Goal: Transaction & Acquisition: Purchase product/service

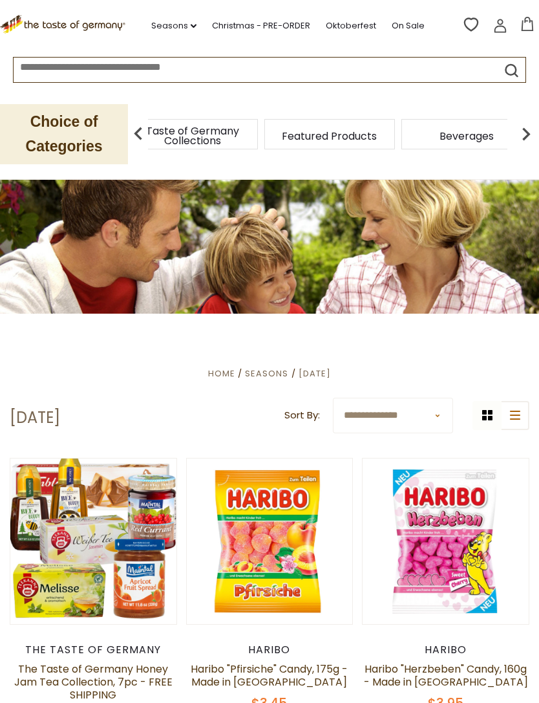
click at [238, 138] on div "Taste of Germany Collections" at bounding box center [192, 134] width 131 height 30
click at [71, 144] on p "Choice of Categories" at bounding box center [64, 134] width 128 height 60
click at [288, 135] on div "Taste of Germany Collections" at bounding box center [356, 134] width 137 height 30
click at [524, 139] on img at bounding box center [527, 134] width 26 height 26
click at [533, 135] on img at bounding box center [527, 134] width 26 height 26
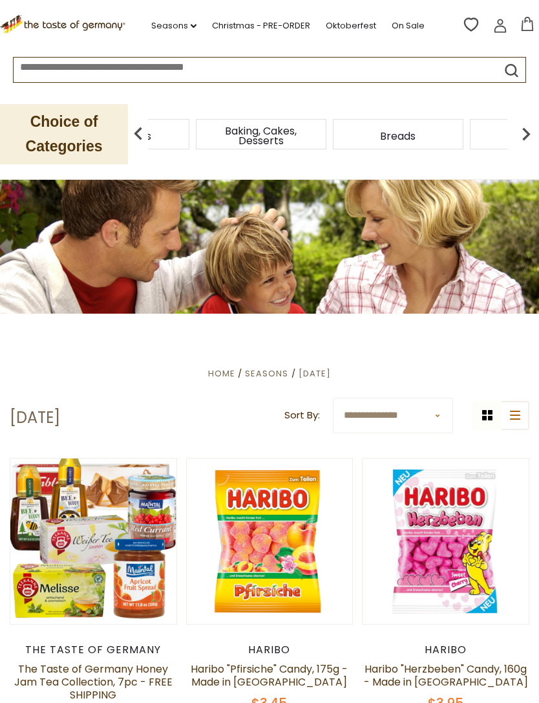
click at [528, 136] on img at bounding box center [527, 134] width 26 height 26
click at [228, 132] on div "Cereal" at bounding box center [162, 134] width 131 height 30
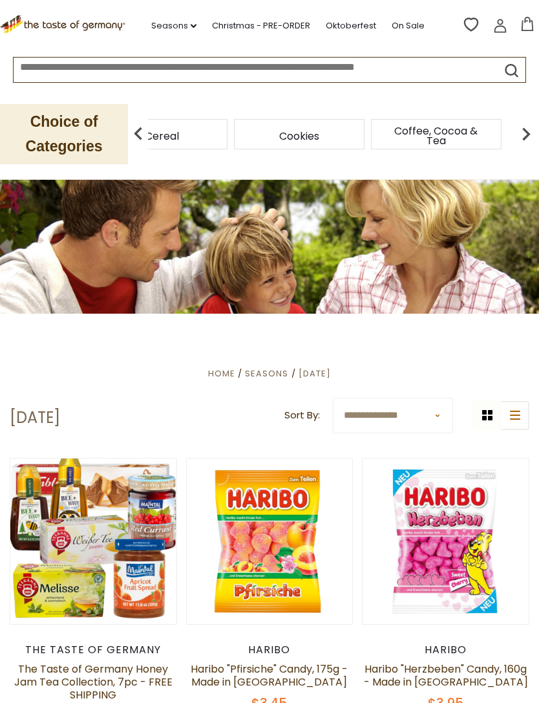
click at [298, 70] on input at bounding box center [244, 65] width 461 height 15
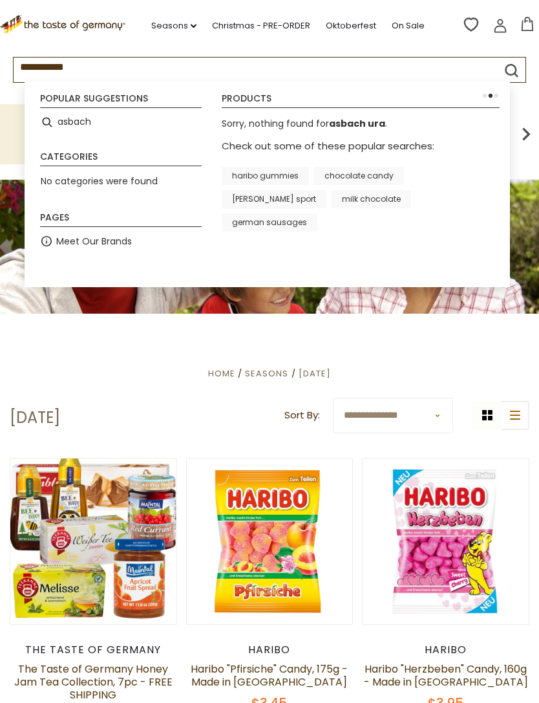
type input "**********"
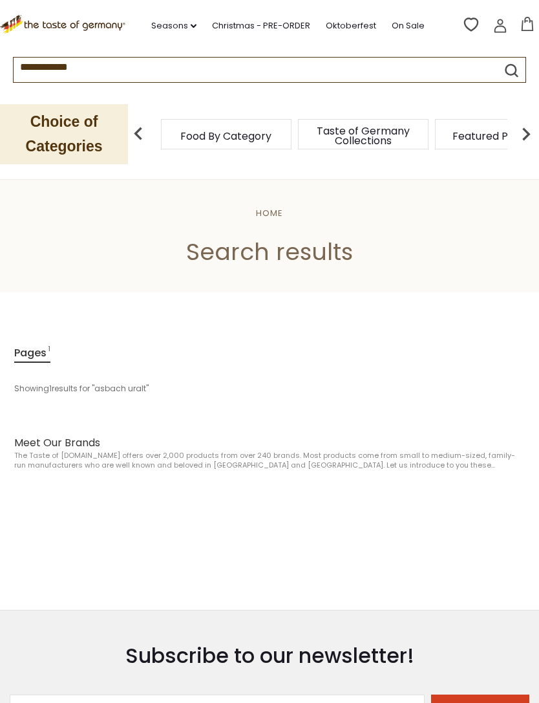
click at [135, 72] on input "**********" at bounding box center [244, 65] width 461 height 15
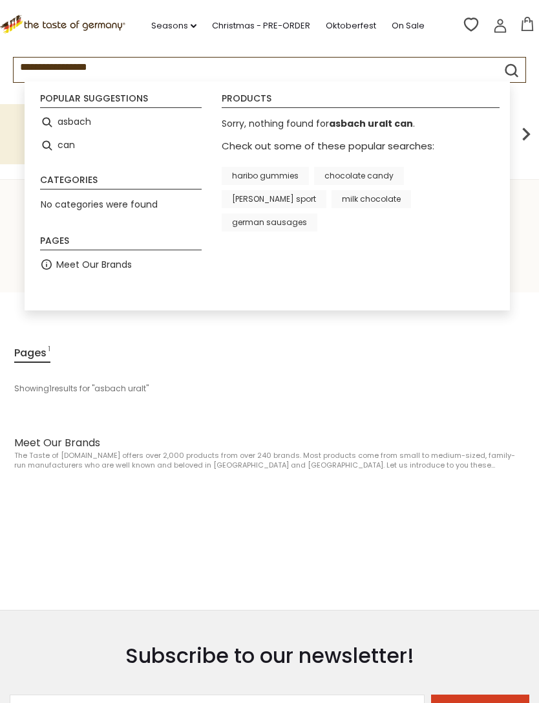
type input "**********"
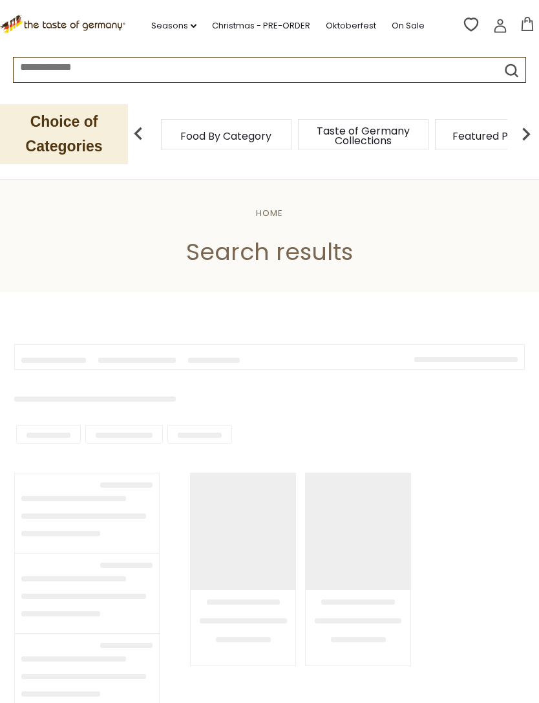
type input "**********"
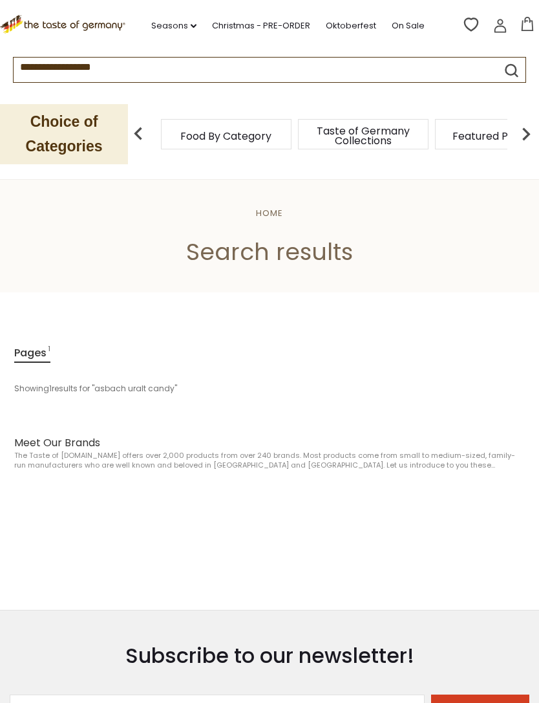
click at [277, 29] on link "Christmas - PRE-ORDER" at bounding box center [261, 26] width 98 height 14
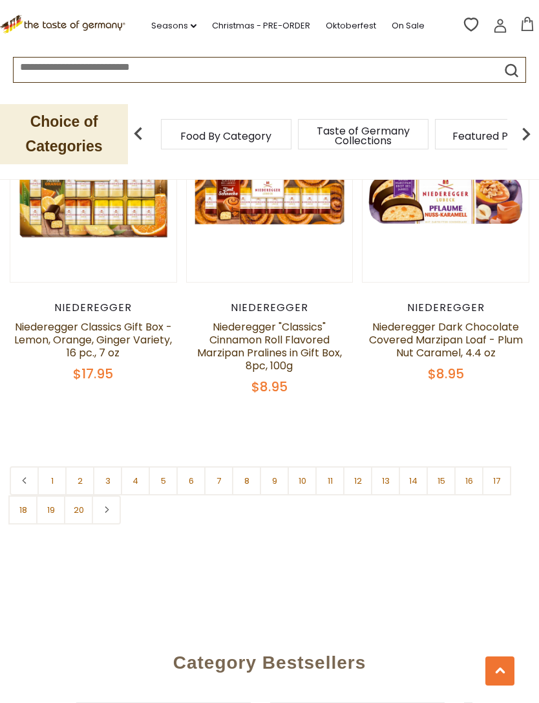
scroll to position [3693, 0]
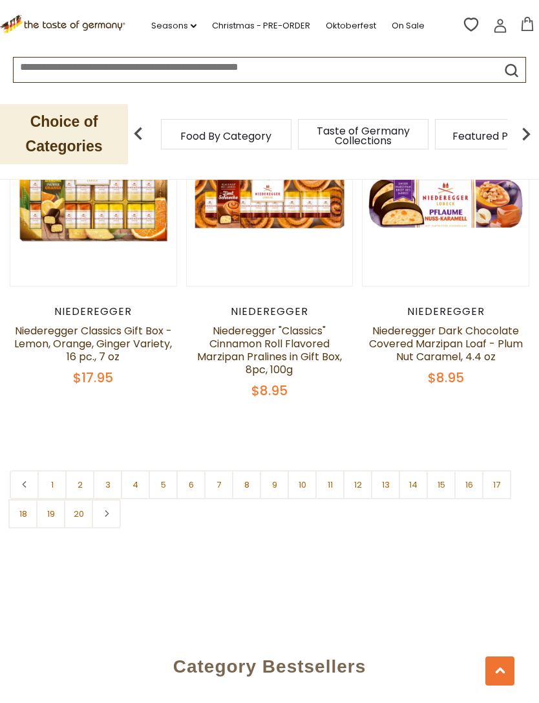
click at [109, 510] on link at bounding box center [106, 513] width 29 height 29
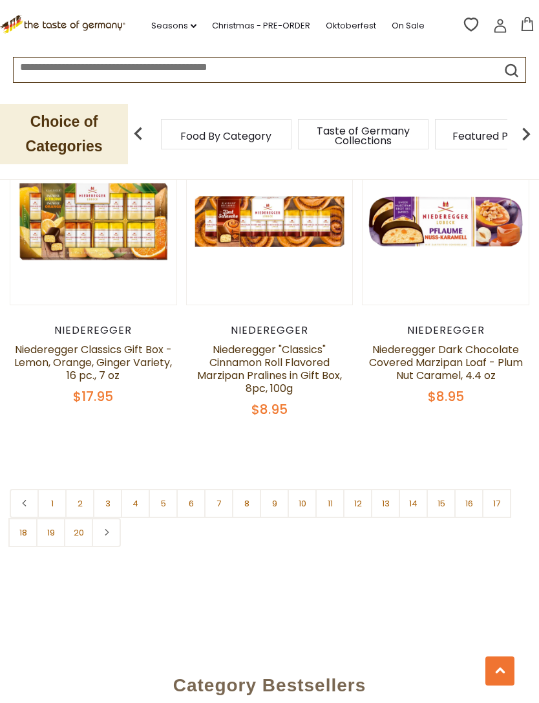
scroll to position [3669, 0]
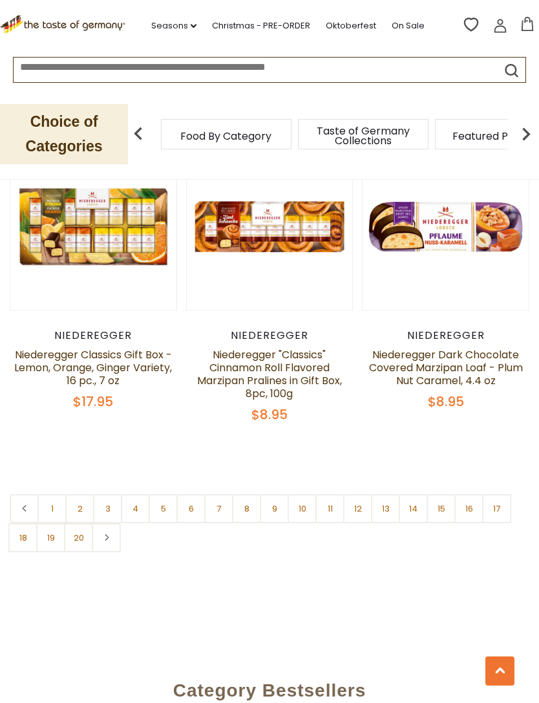
click at [81, 498] on link "2" at bounding box center [79, 508] width 29 height 29
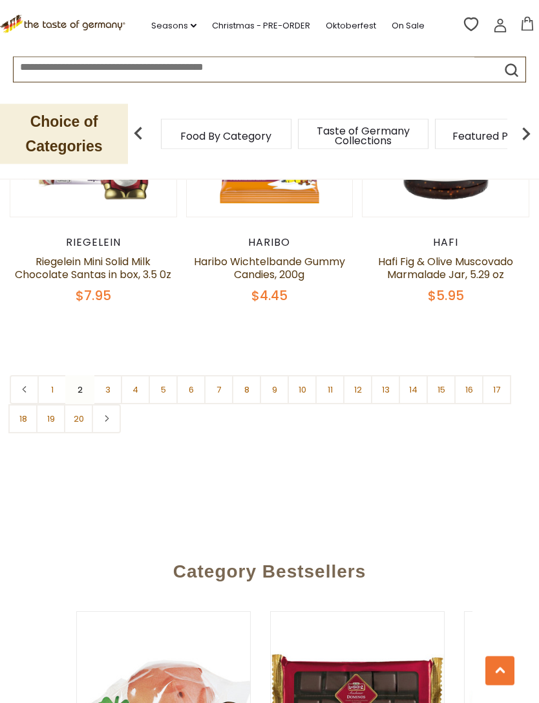
scroll to position [3783, 0]
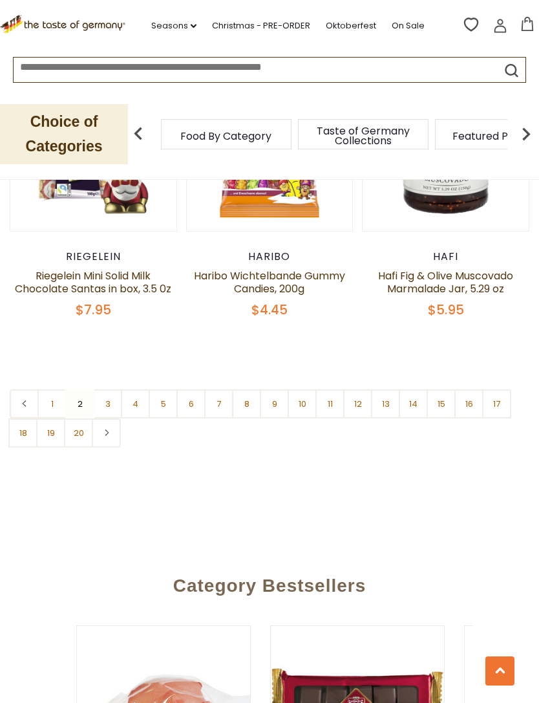
click at [105, 389] on link "3" at bounding box center [107, 403] width 29 height 29
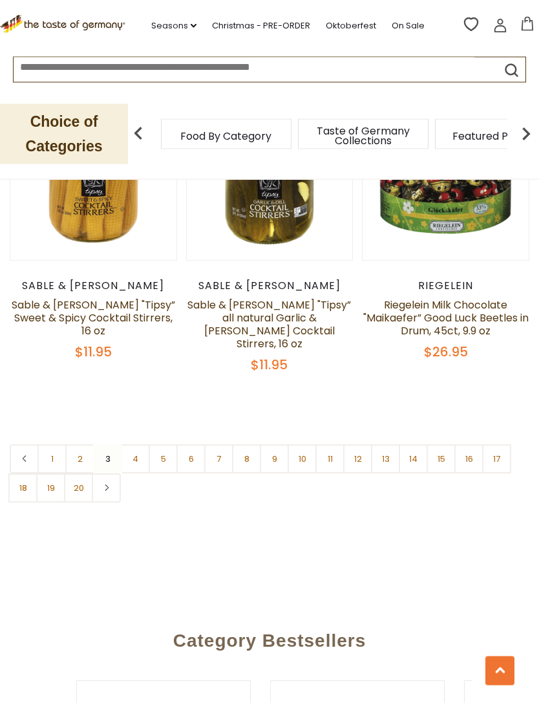
scroll to position [3693, 0]
click at [137, 444] on link "4" at bounding box center [135, 458] width 29 height 29
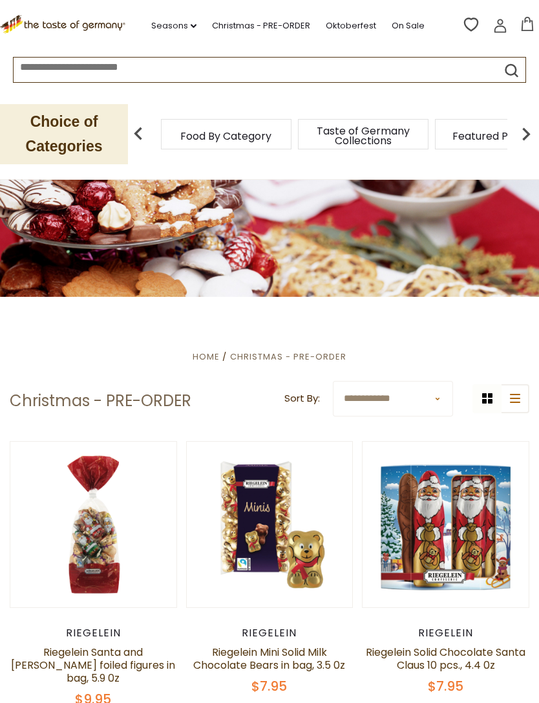
scroll to position [0, 0]
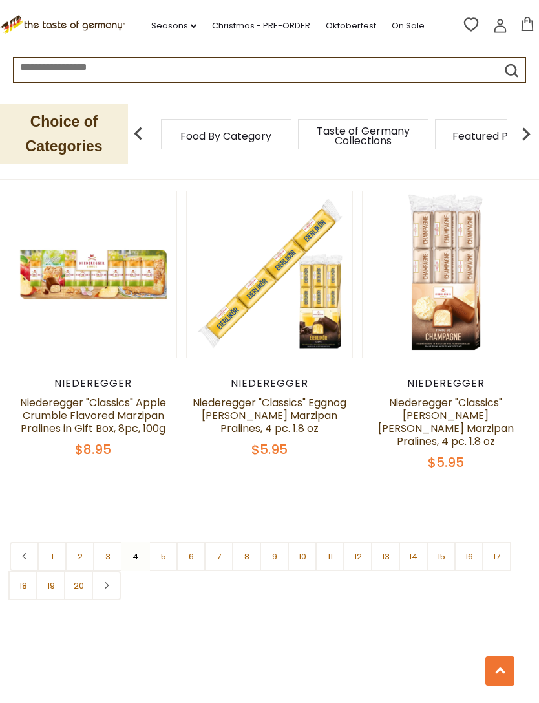
click at [165, 542] on link "5" at bounding box center [163, 556] width 29 height 29
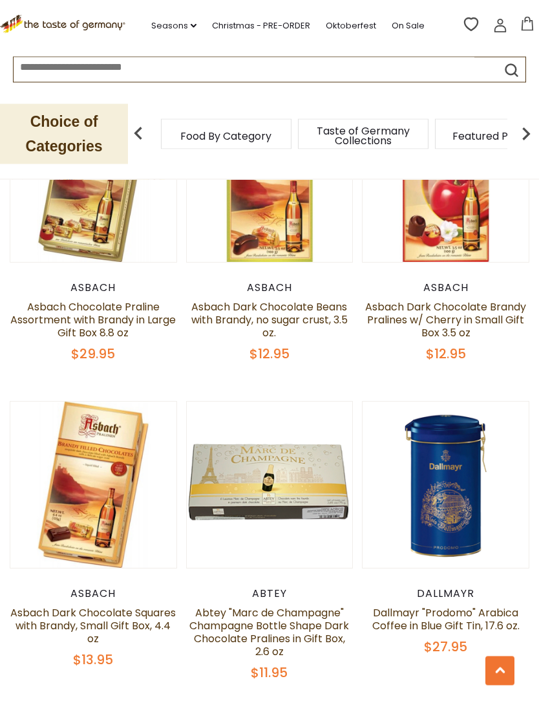
scroll to position [1866, 0]
click at [50, 582] on article "Quick View Asbach Asbach Dark Chocolate Squares with Brandy, Small Gift Box, 4.…" at bounding box center [94, 534] width 168 height 267
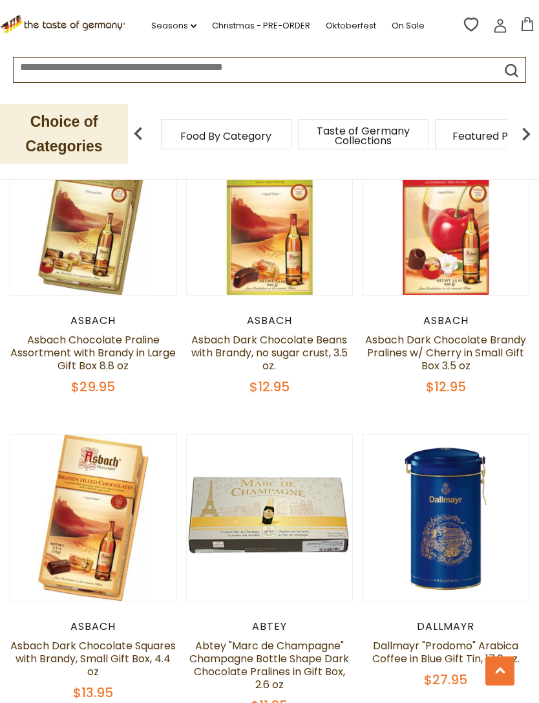
scroll to position [1832, 0]
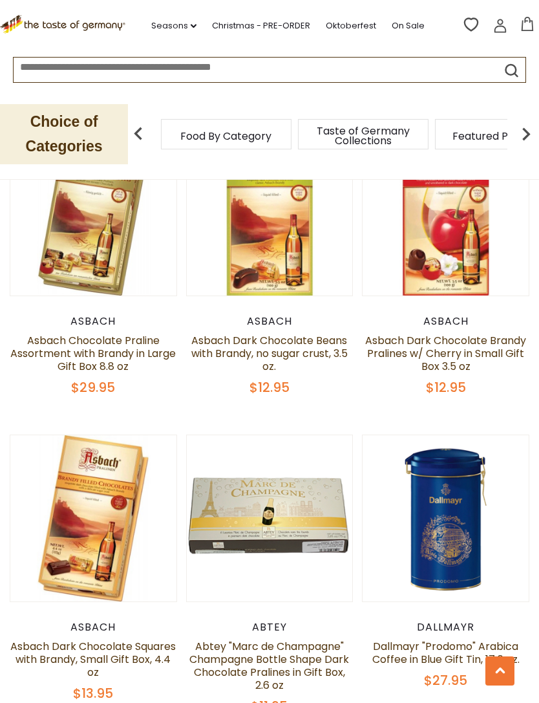
click at [86, 290] on img at bounding box center [93, 212] width 166 height 166
click at [89, 284] on img at bounding box center [93, 212] width 166 height 166
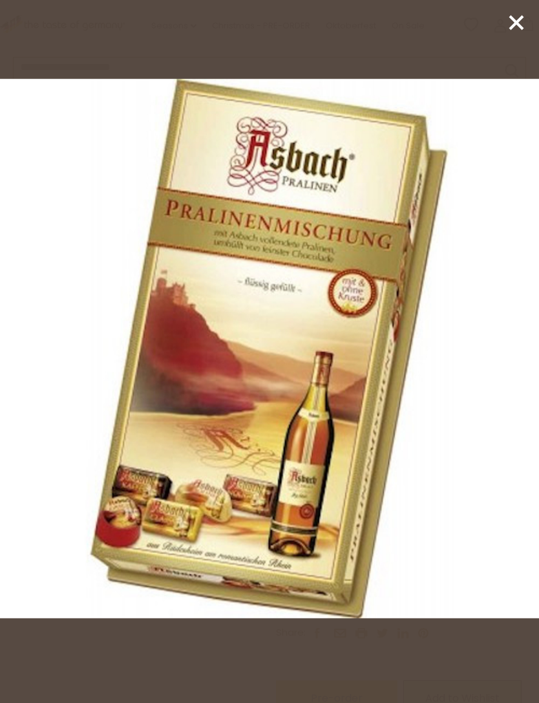
click at [85, 383] on img at bounding box center [269, 348] width 539 height 539
click at [513, 17] on line at bounding box center [516, 22] width 13 height 13
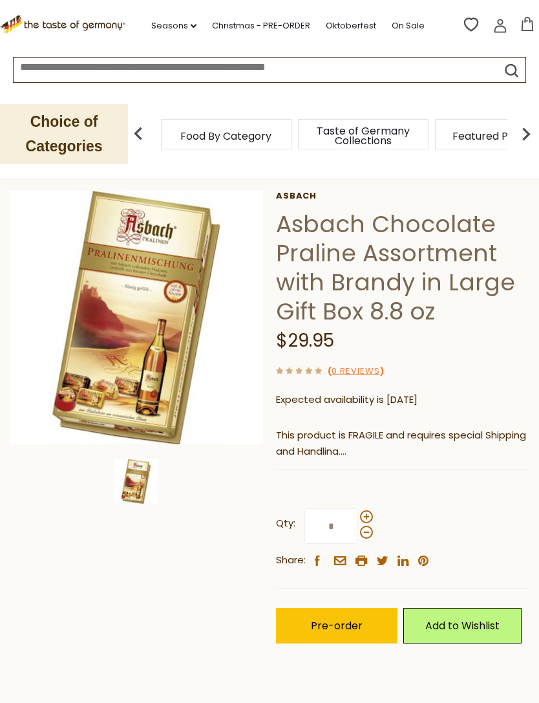
scroll to position [72, 0]
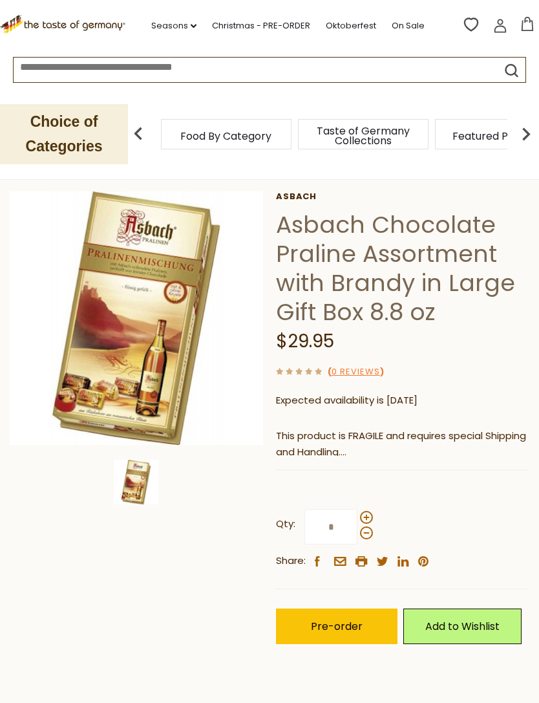
click at [98, 382] on img at bounding box center [137, 318] width 254 height 254
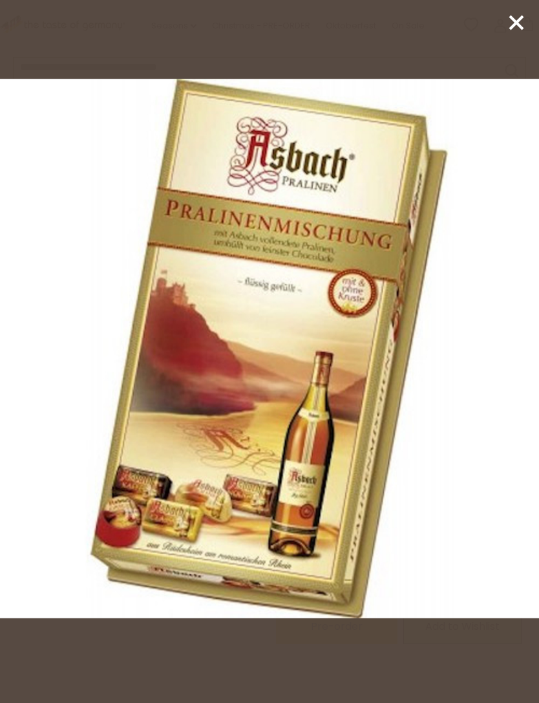
click at [522, 27] on line at bounding box center [516, 22] width 13 height 13
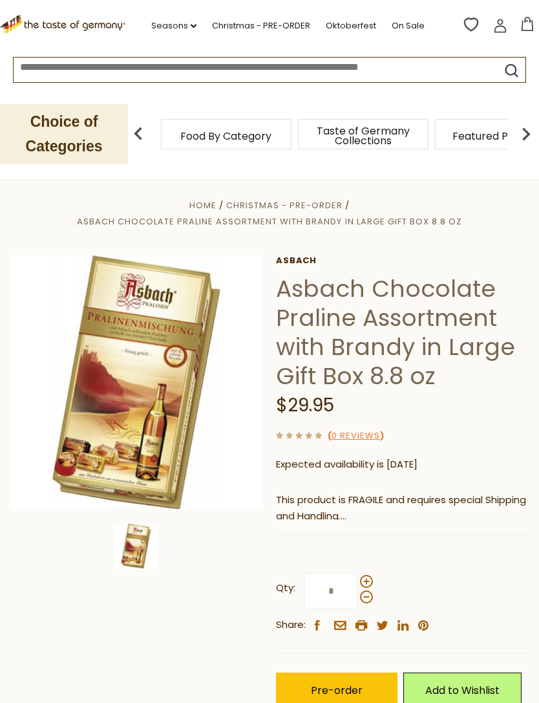
scroll to position [0, 0]
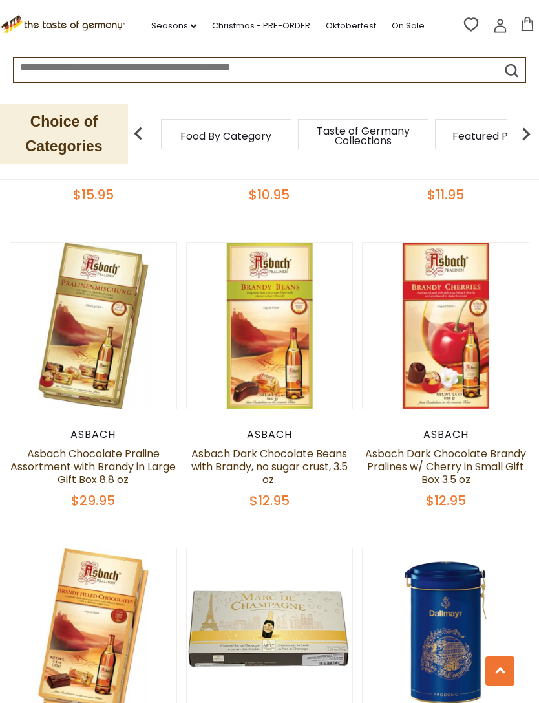
scroll to position [1720, 0]
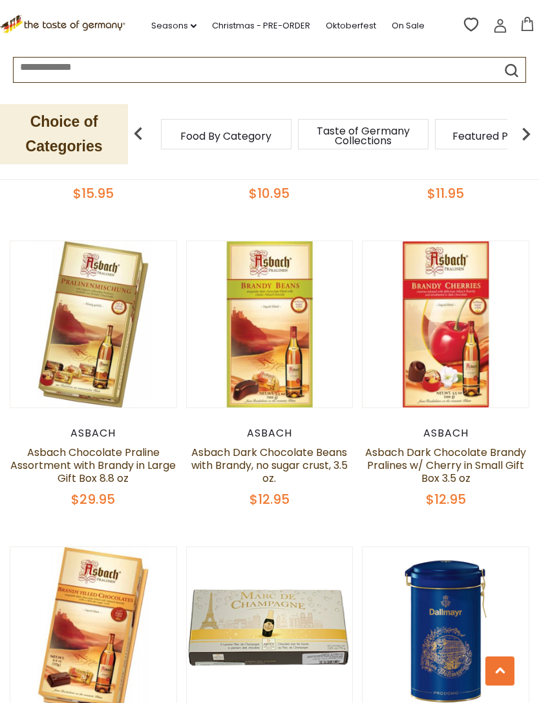
click at [233, 466] on link "Asbach Dark Chocolate Beans with Brandy, no sugar crust, 3.5 oz." at bounding box center [269, 465] width 157 height 41
click at [236, 464] on link "Asbach Dark Chocolate Beans with Brandy, no sugar crust, 3.5 oz." at bounding box center [269, 465] width 157 height 41
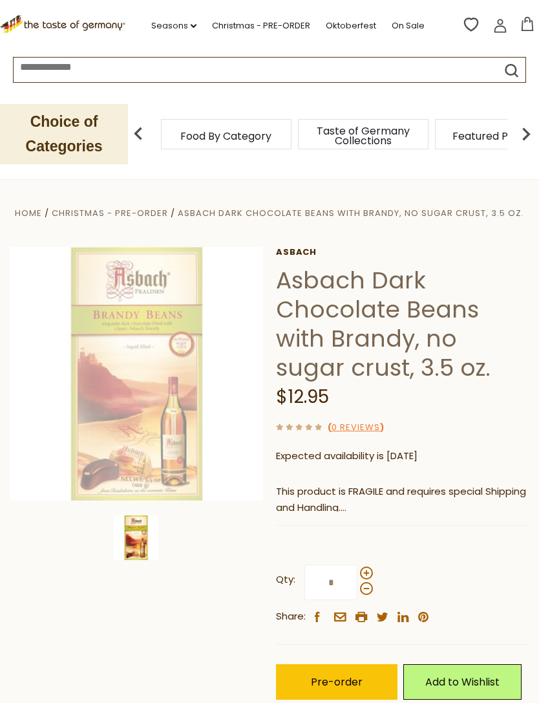
scroll to position [116, 0]
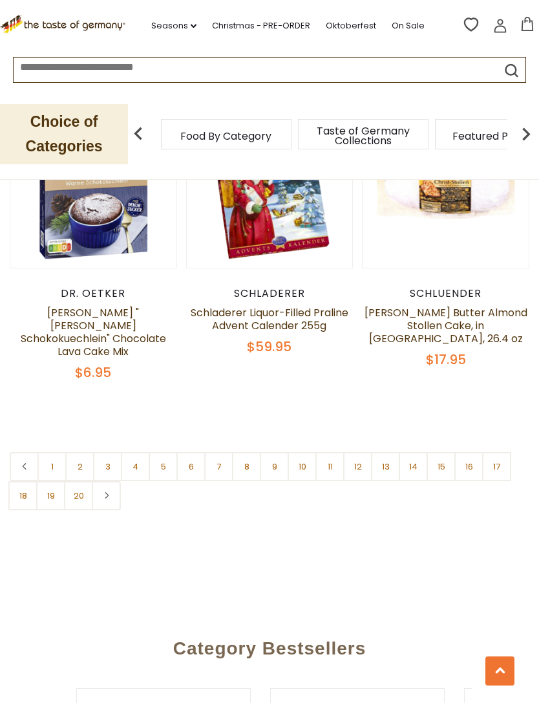
scroll to position [3714, 0]
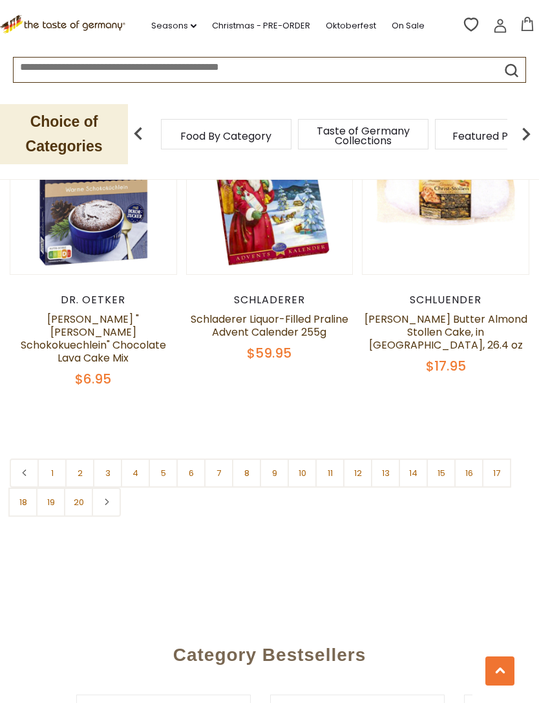
click at [196, 459] on link "6" at bounding box center [191, 473] width 29 height 29
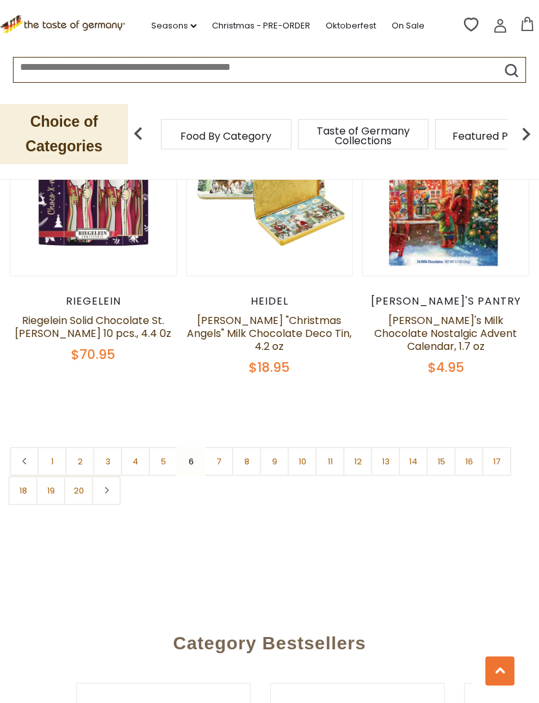
scroll to position [3694, 0]
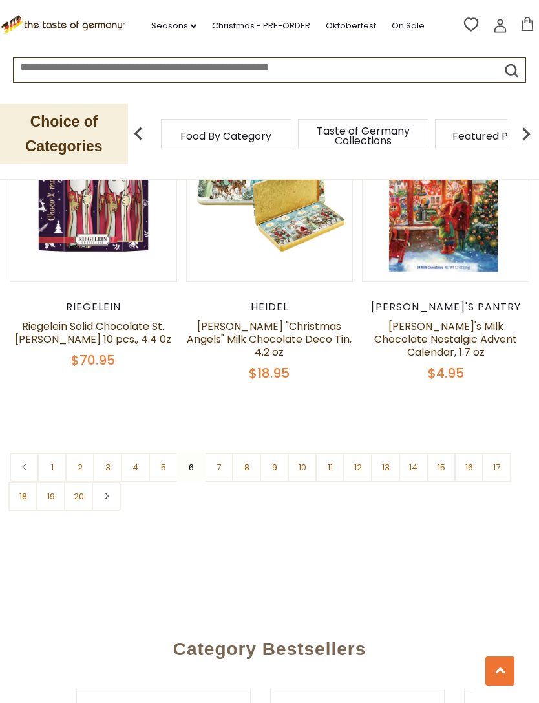
click at [221, 453] on link "7" at bounding box center [218, 467] width 29 height 29
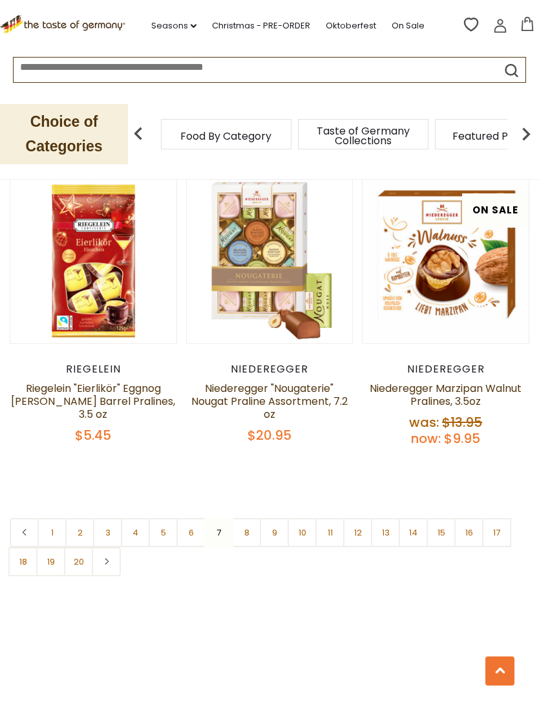
scroll to position [3687, 0]
click at [254, 518] on link "8" at bounding box center [246, 532] width 29 height 29
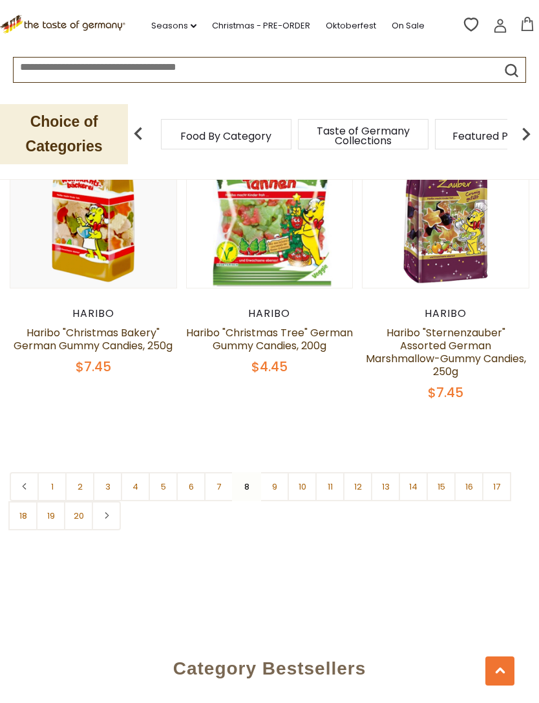
scroll to position [3686, 0]
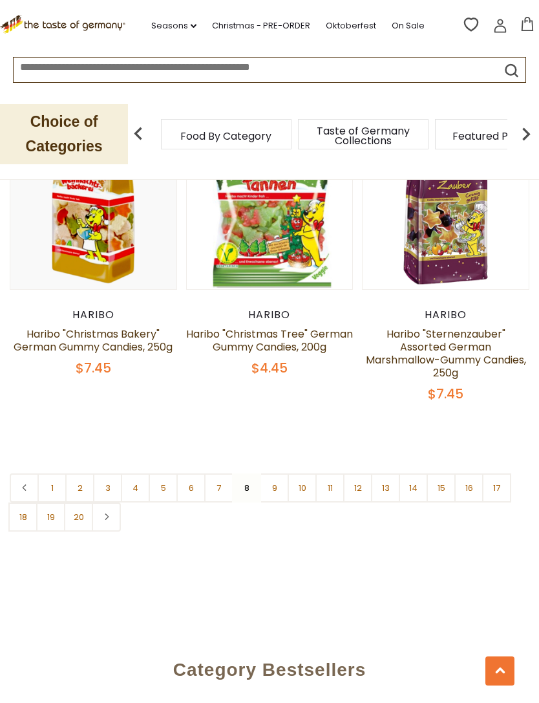
click at [274, 473] on link "9" at bounding box center [274, 487] width 29 height 29
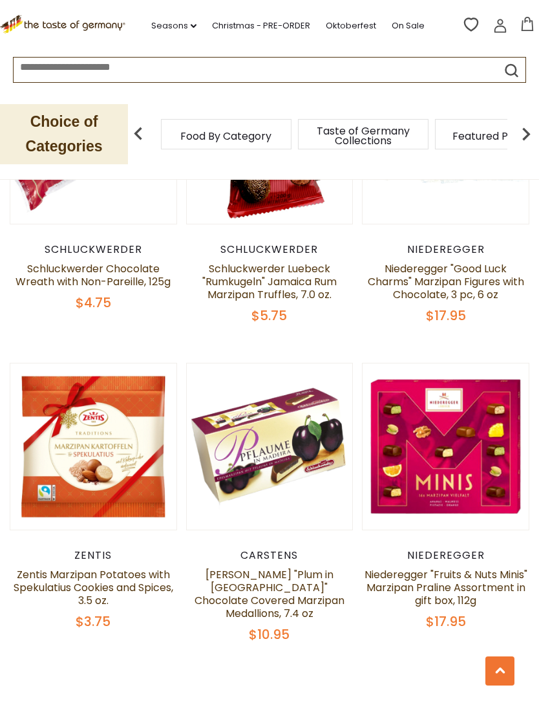
scroll to position [3531, 0]
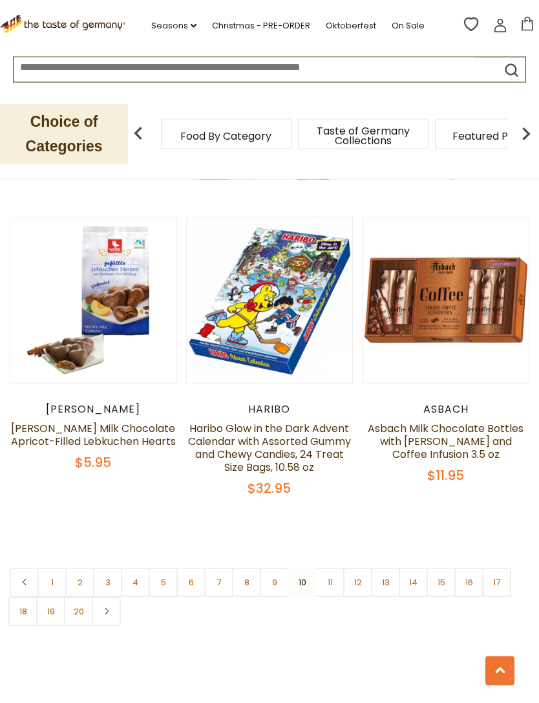
scroll to position [3634, 0]
click at [332, 568] on link "11" at bounding box center [330, 582] width 29 height 29
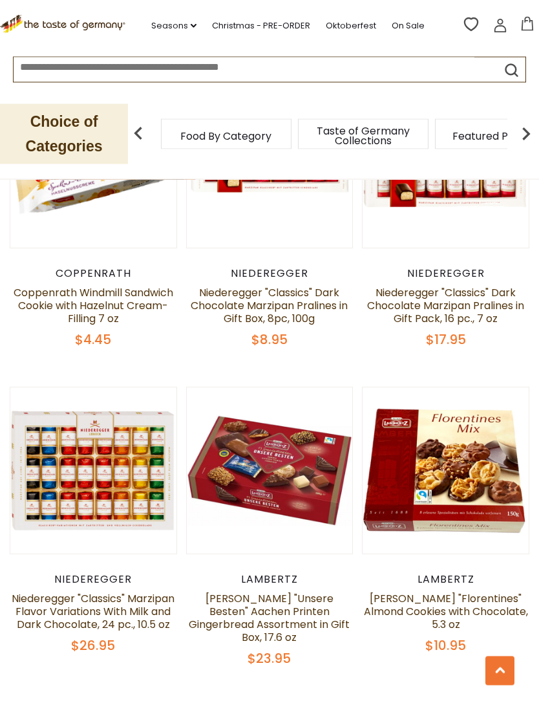
scroll to position [3435, 0]
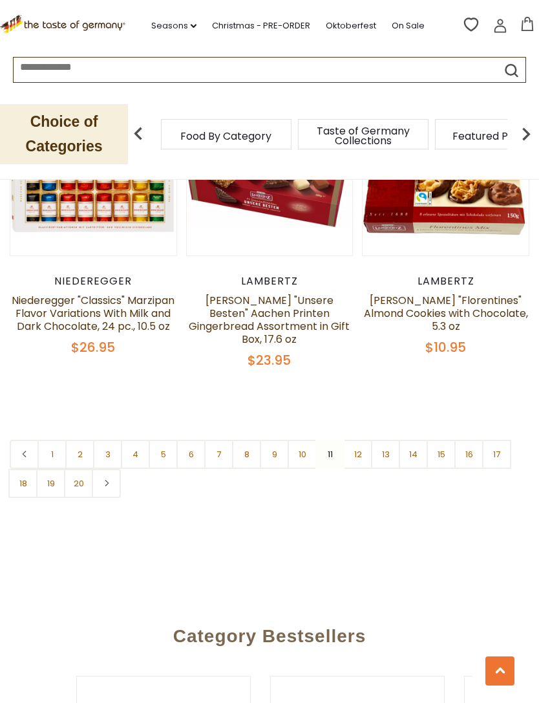
click at [359, 440] on link "12" at bounding box center [357, 454] width 29 height 29
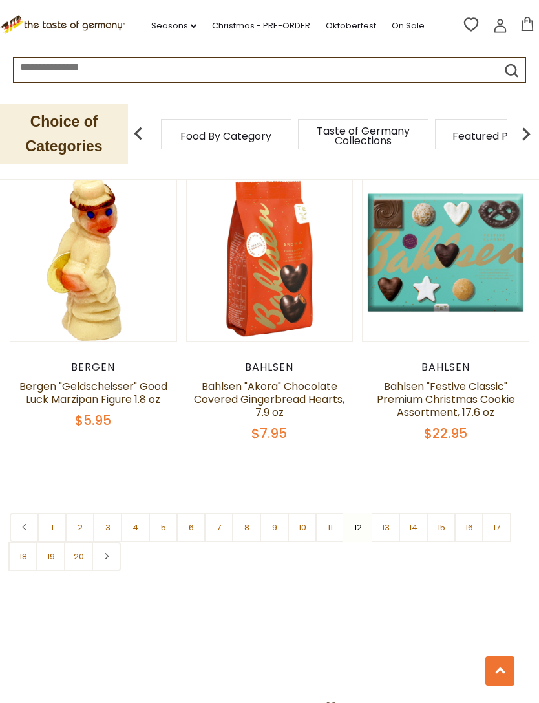
click at [385, 519] on link "13" at bounding box center [385, 527] width 29 height 29
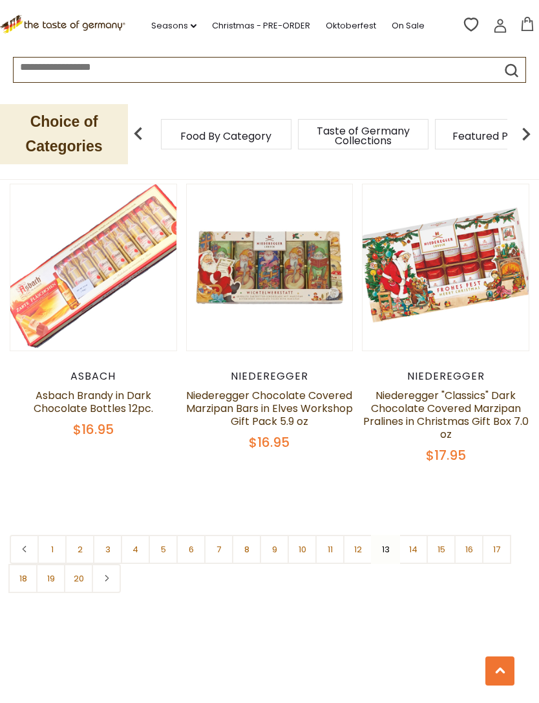
scroll to position [3696, 0]
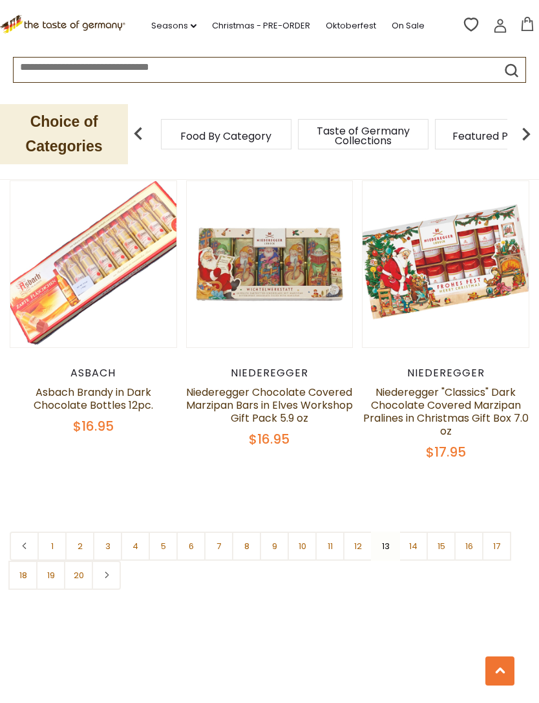
click at [412, 532] on link "14" at bounding box center [413, 546] width 29 height 29
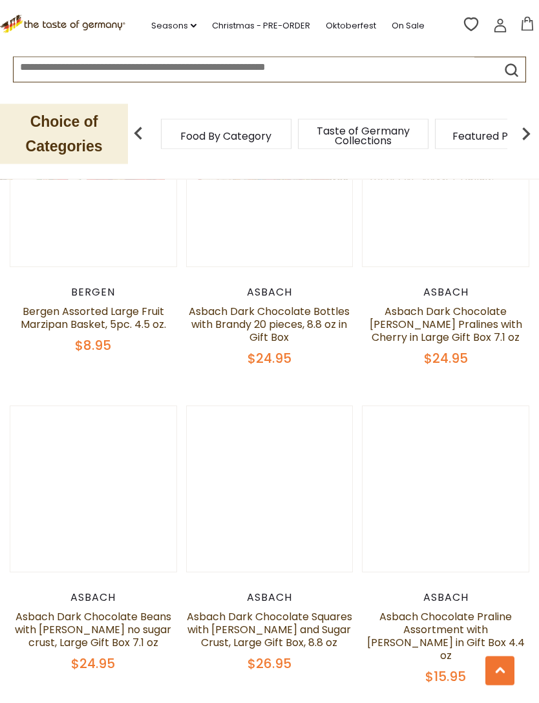
scroll to position [3124, 0]
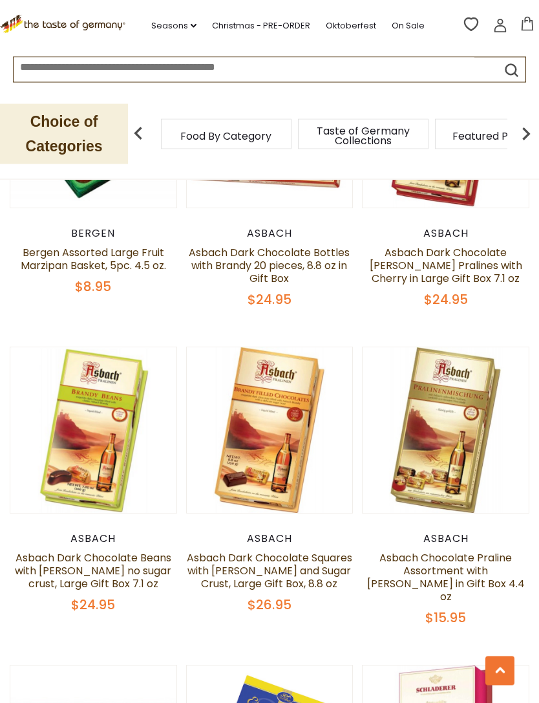
scroll to position [3190, 0]
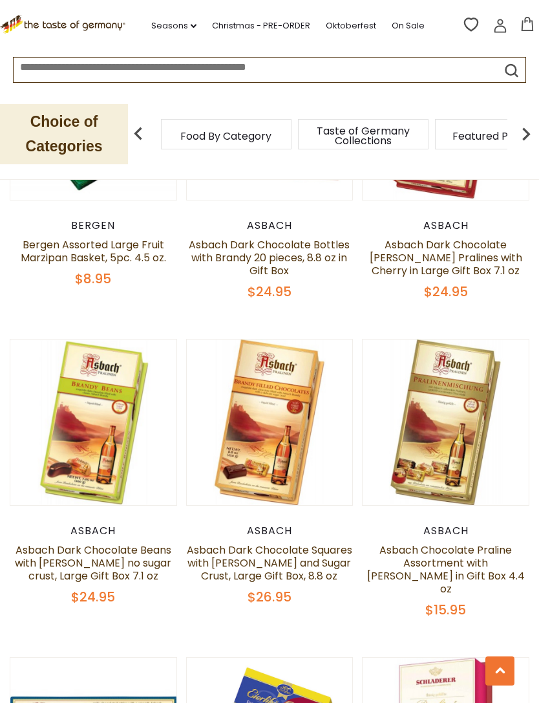
click at [116, 543] on link "Asbach Dark Chocolate Beans with [PERSON_NAME] no sugar crust, Large Gift Box 7…" at bounding box center [93, 563] width 157 height 41
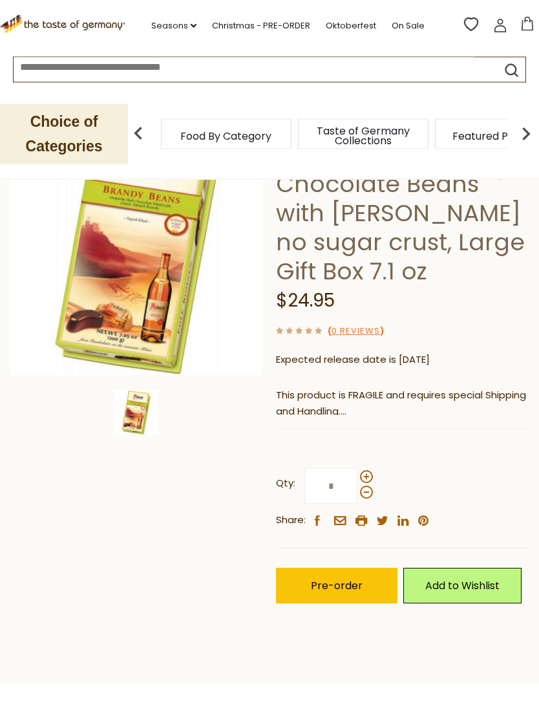
scroll to position [142, 0]
click at [325, 587] on span "Pre-order" at bounding box center [337, 585] width 52 height 15
click at [336, 572] on button "Pre-order" at bounding box center [337, 586] width 122 height 36
click at [526, 26] on icon at bounding box center [528, 24] width 14 height 14
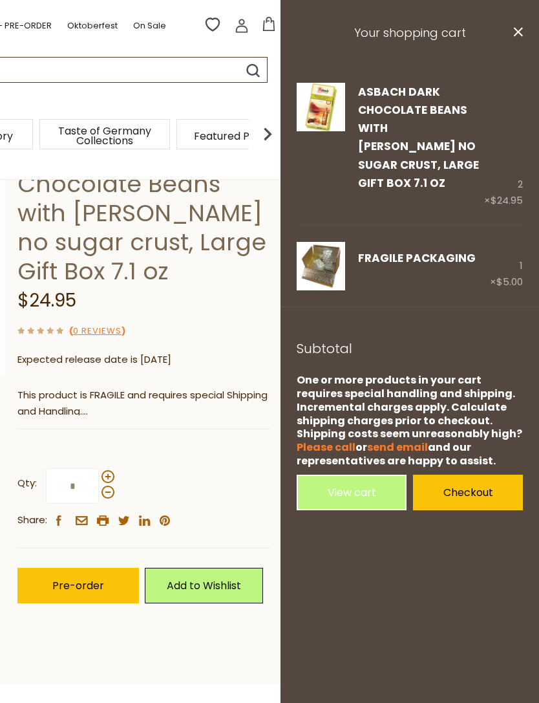
click at [225, 451] on div "Qty: * Share: facebook email printer twitter linkedin pinterest" at bounding box center [144, 499] width 254 height 100
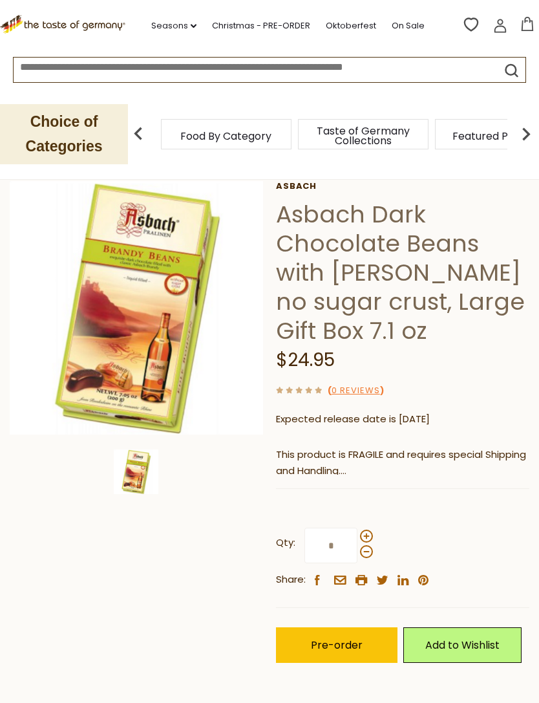
scroll to position [0, 0]
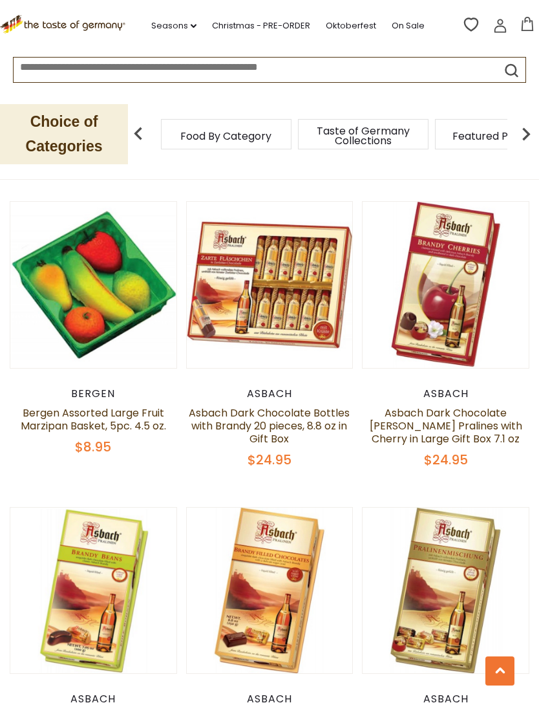
scroll to position [3021, 0]
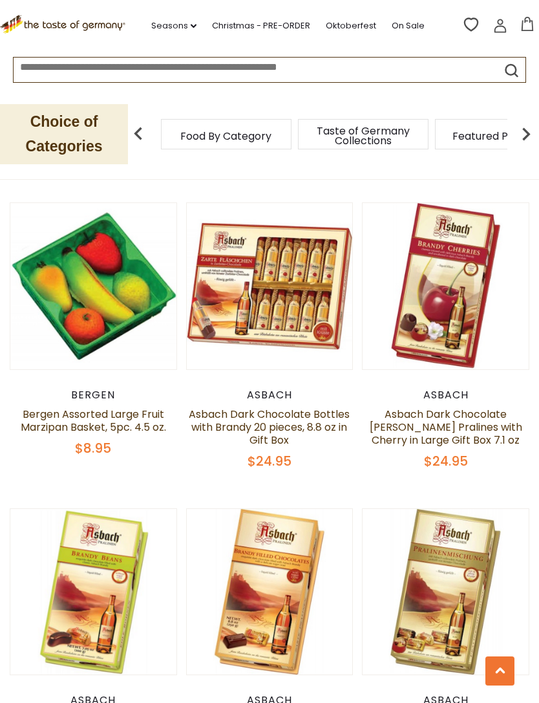
click at [418, 407] on link "Asbach Dark Chocolate [PERSON_NAME] Pralines with Cherry in Large Gift Box 7.1 …" at bounding box center [446, 427] width 153 height 41
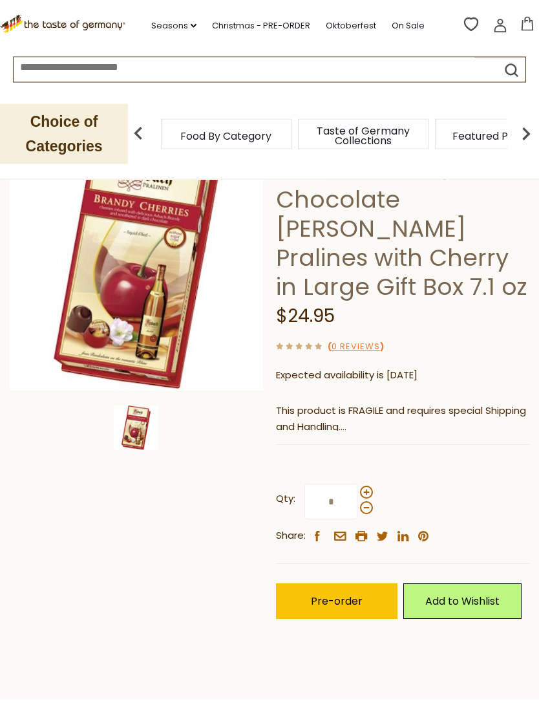
scroll to position [124, 0]
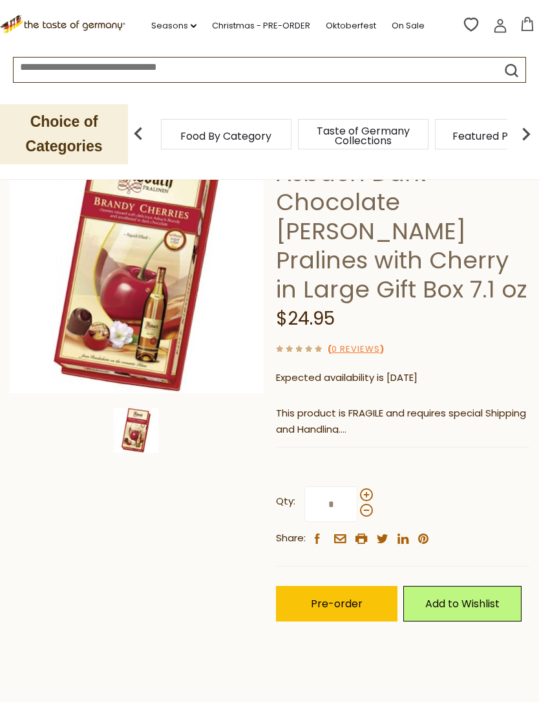
click at [319, 596] on span "Pre-order" at bounding box center [337, 603] width 52 height 15
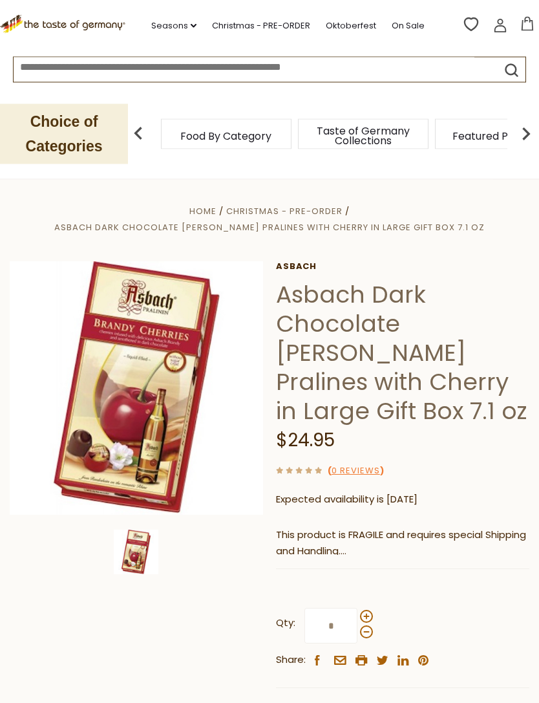
scroll to position [0, 0]
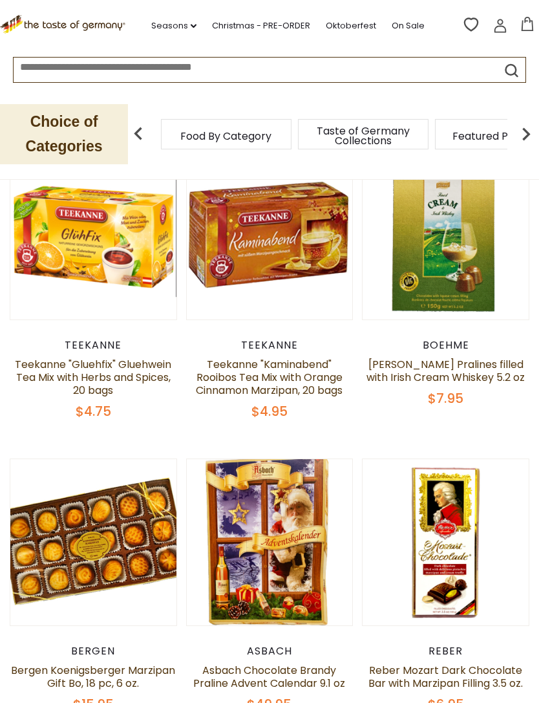
scroll to position [609, 0]
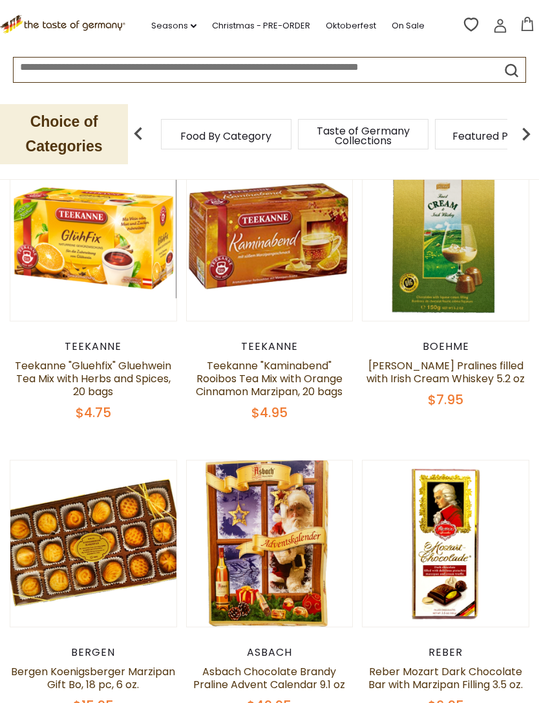
click at [115, 363] on link "Teekanne "Gluehfix" Gluehwein Tea Mix with Herbs and Spices, 20 bags" at bounding box center [93, 378] width 157 height 41
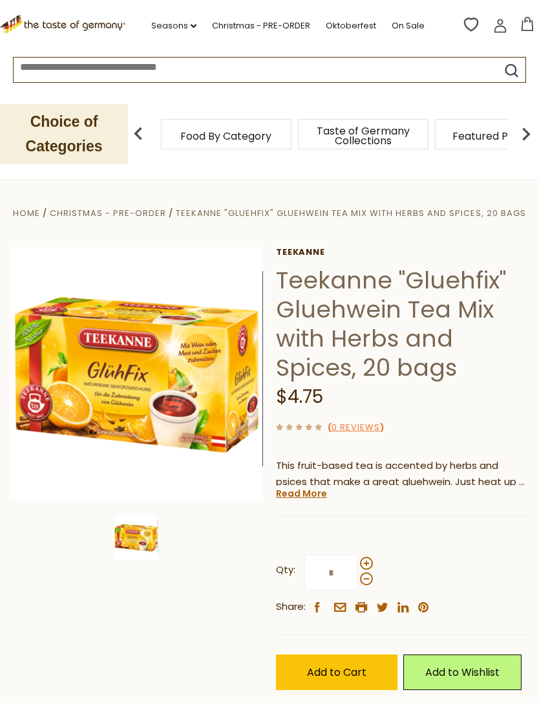
click at [362, 671] on span "Add to Cart" at bounding box center [336, 672] width 59 height 15
click at [535, 23] on icon at bounding box center [528, 24] width 14 height 14
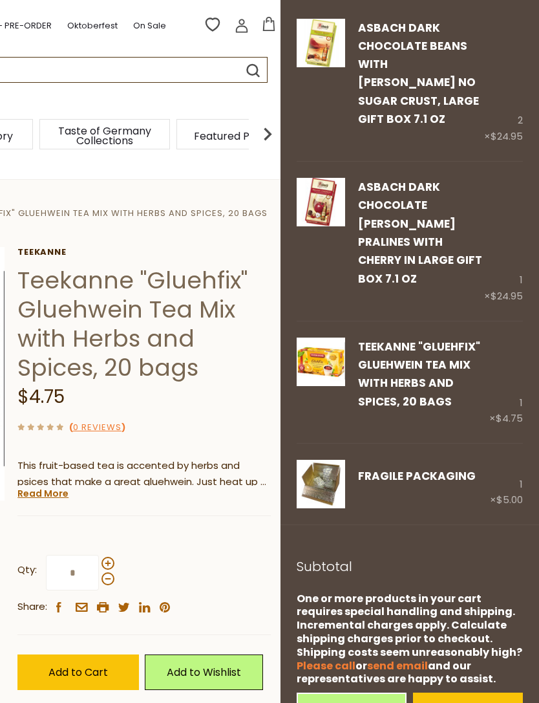
scroll to position [61, 0]
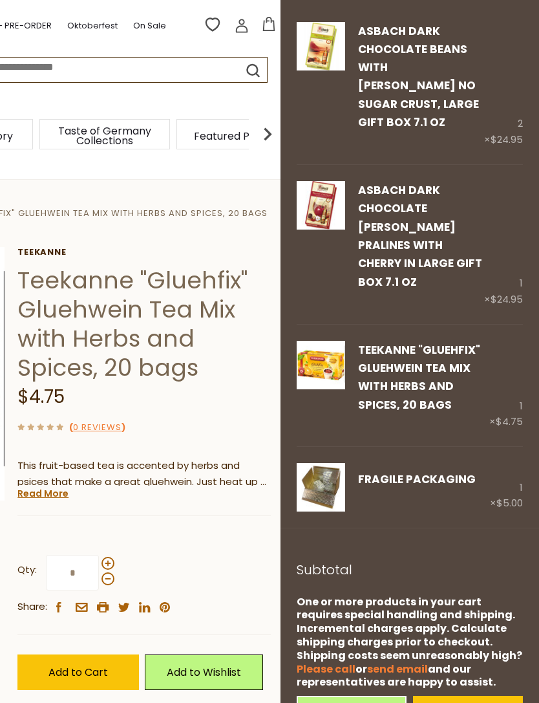
click at [491, 696] on link "Checkout" at bounding box center [468, 714] width 110 height 36
